Goal: Navigation & Orientation: Find specific page/section

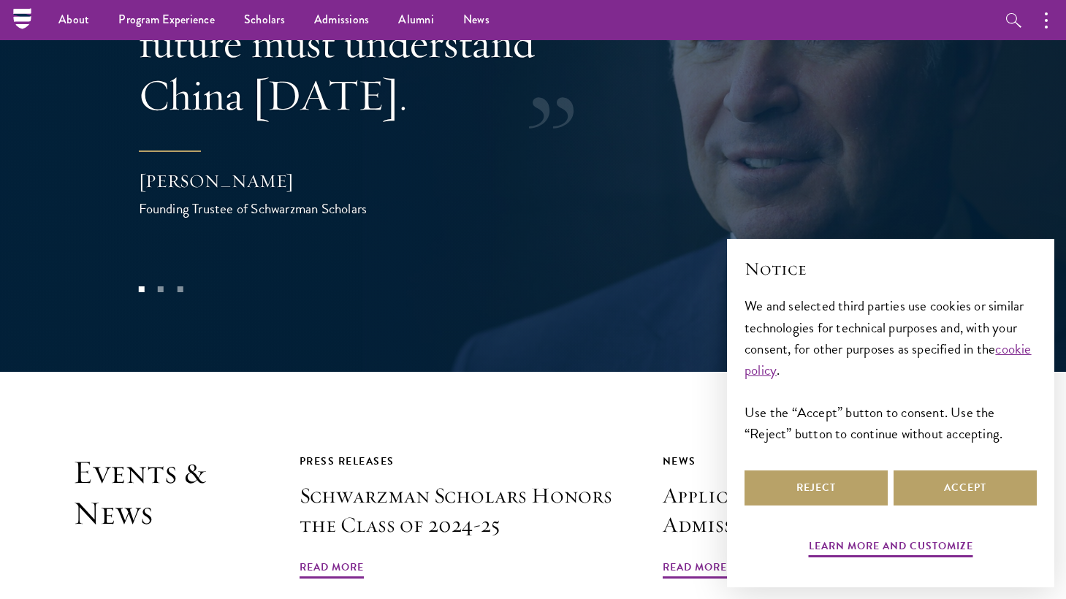
scroll to position [2841, 0]
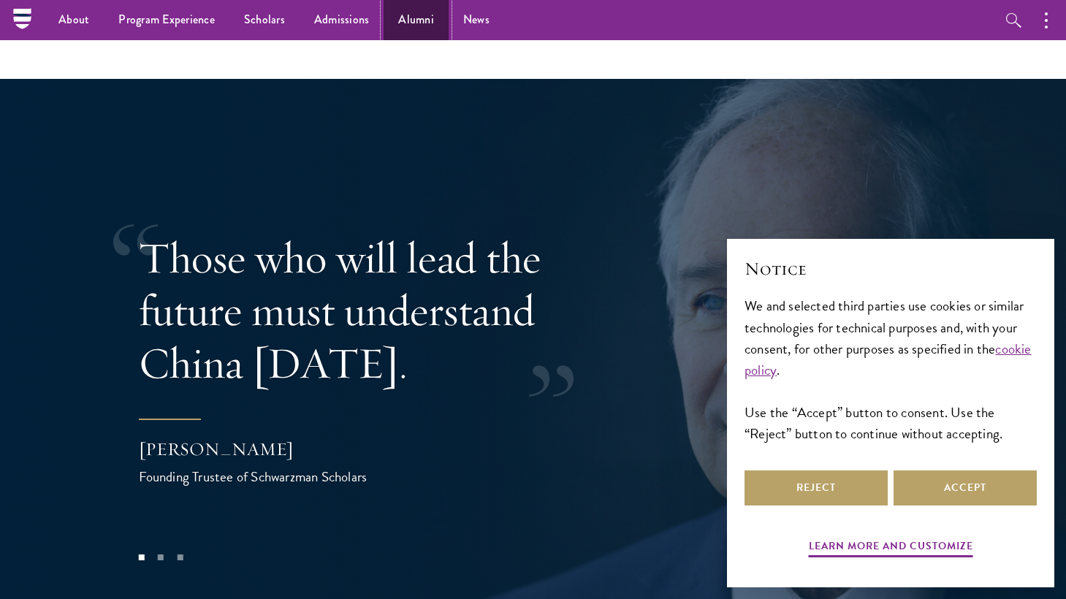
click at [419, 17] on link "Alumni" at bounding box center [416, 20] width 65 height 40
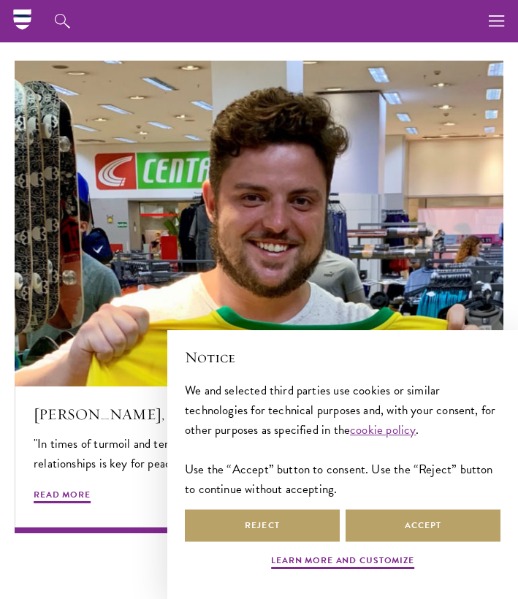
scroll to position [6012, 0]
